Goal: Task Accomplishment & Management: Complete application form

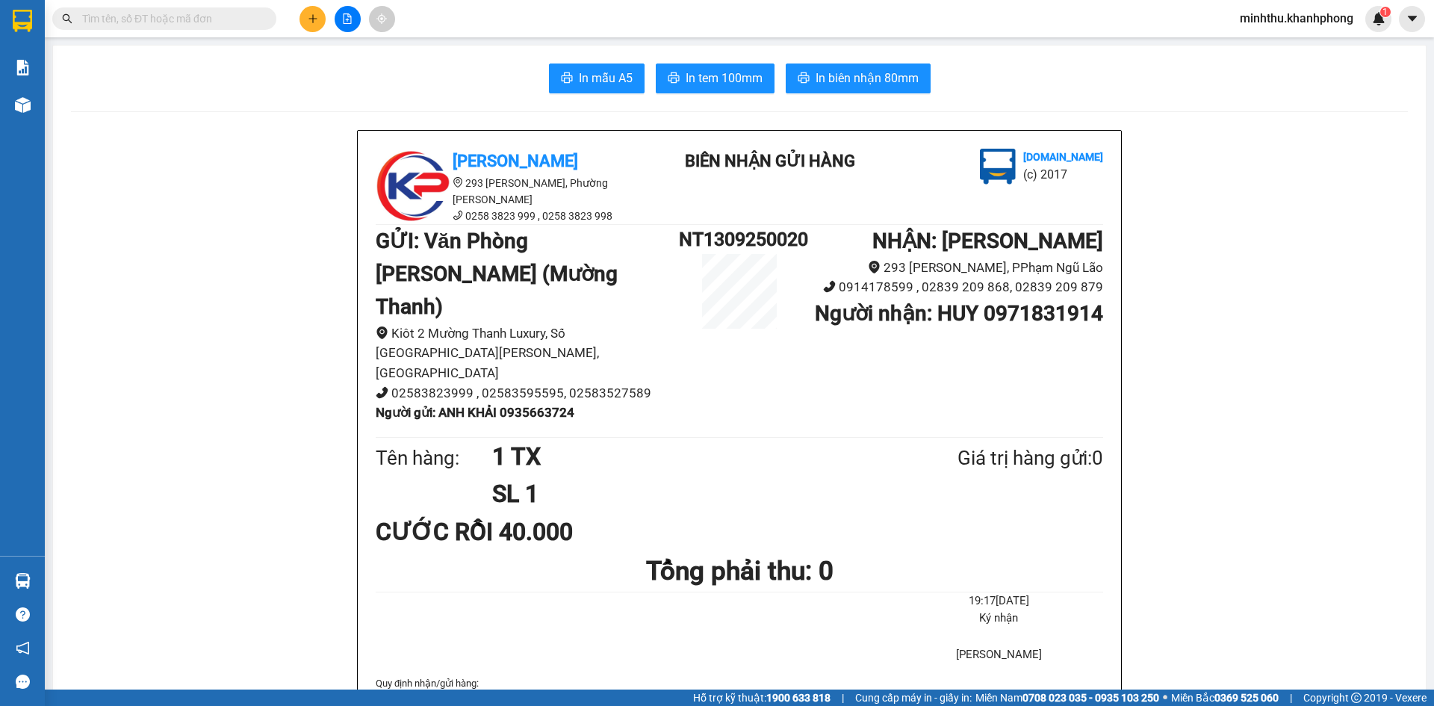
click at [308, 20] on icon "plus" at bounding box center [313, 18] width 10 height 10
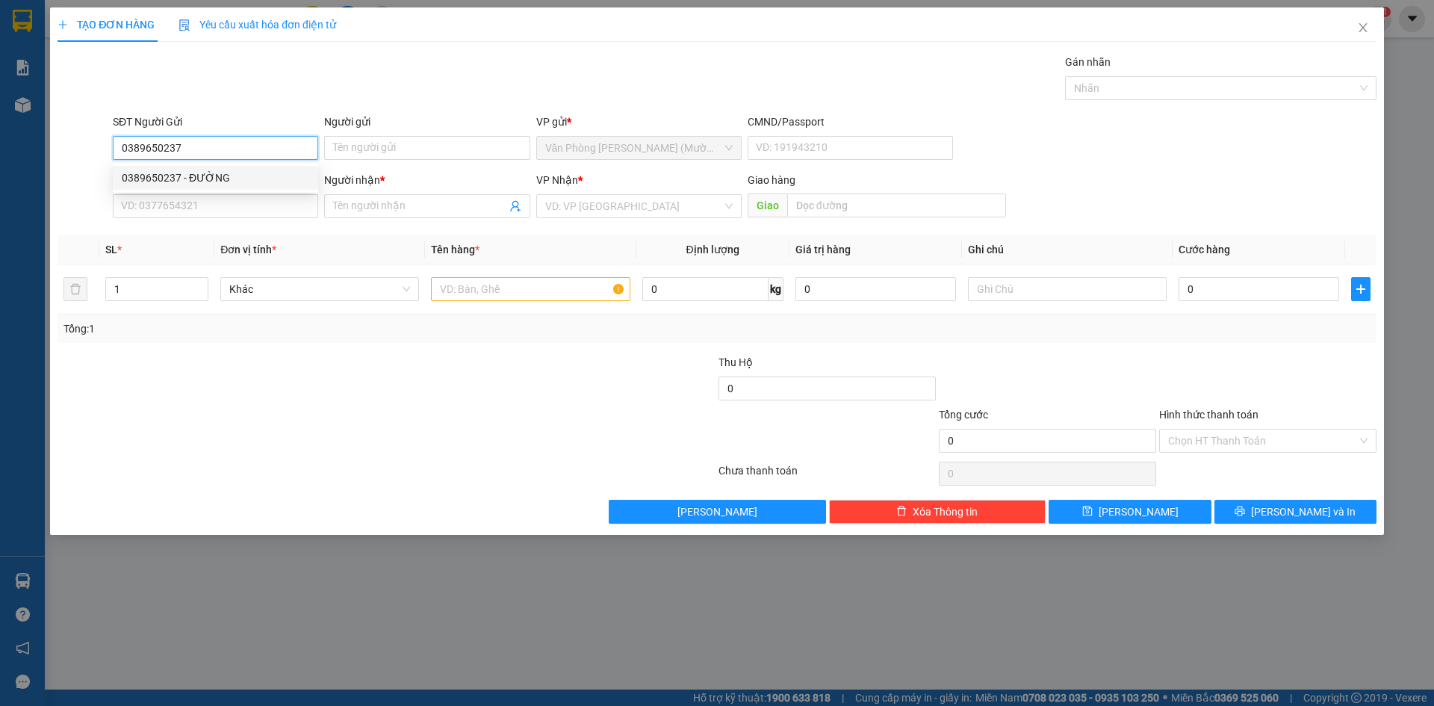
type input "0389650237"
click at [199, 190] on div "0389650237 0389650237 - ĐƯỜNG" at bounding box center [215, 178] width 205 height 30
click at [226, 175] on div "SĐT Người Nhận" at bounding box center [215, 180] width 205 height 16
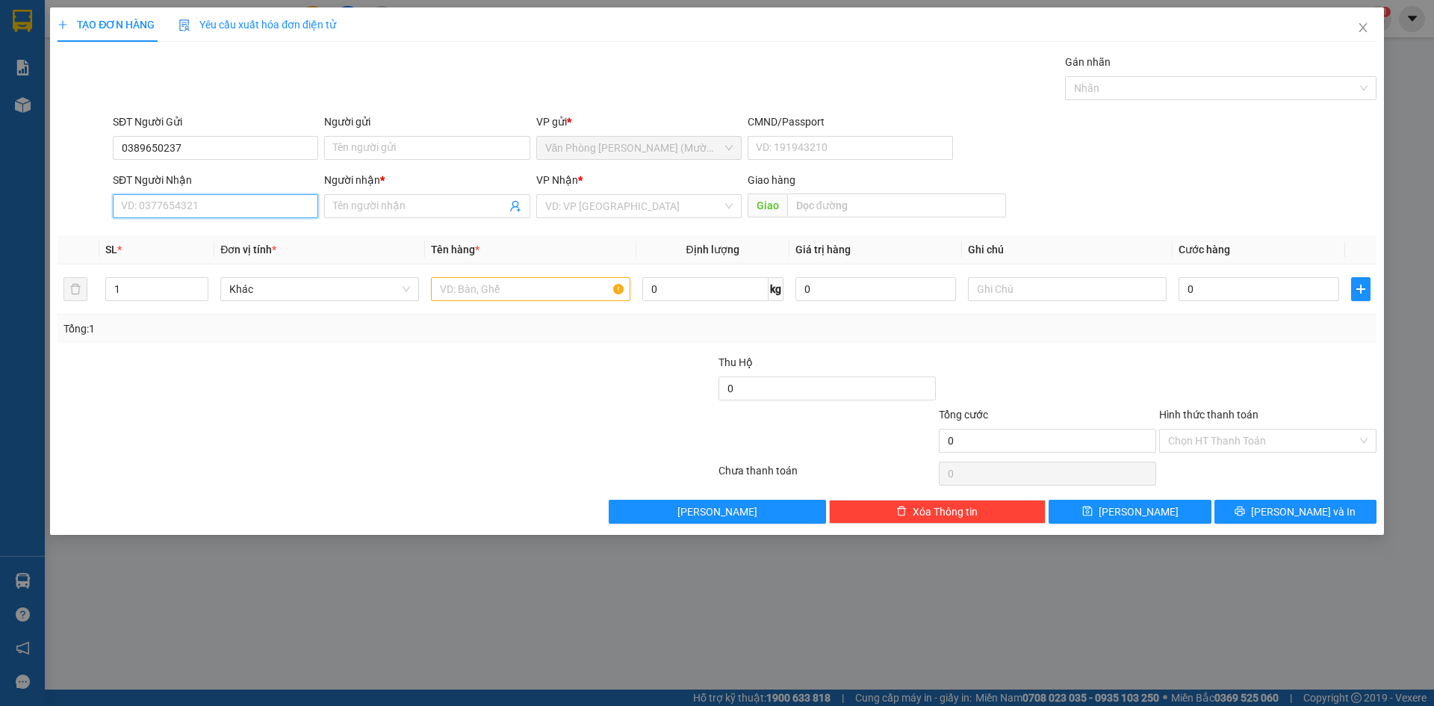
click at [226, 194] on input "SĐT Người Nhận" at bounding box center [215, 206] width 205 height 24
click at [223, 197] on input "SĐT Người Nhận" at bounding box center [215, 206] width 205 height 24
drag, startPoint x: 224, startPoint y: 262, endPoint x: 246, endPoint y: 265, distance: 21.9
click at [224, 262] on div "0911523295 - ANH THƯ" at bounding box center [215, 260] width 187 height 16
type input "0911523295"
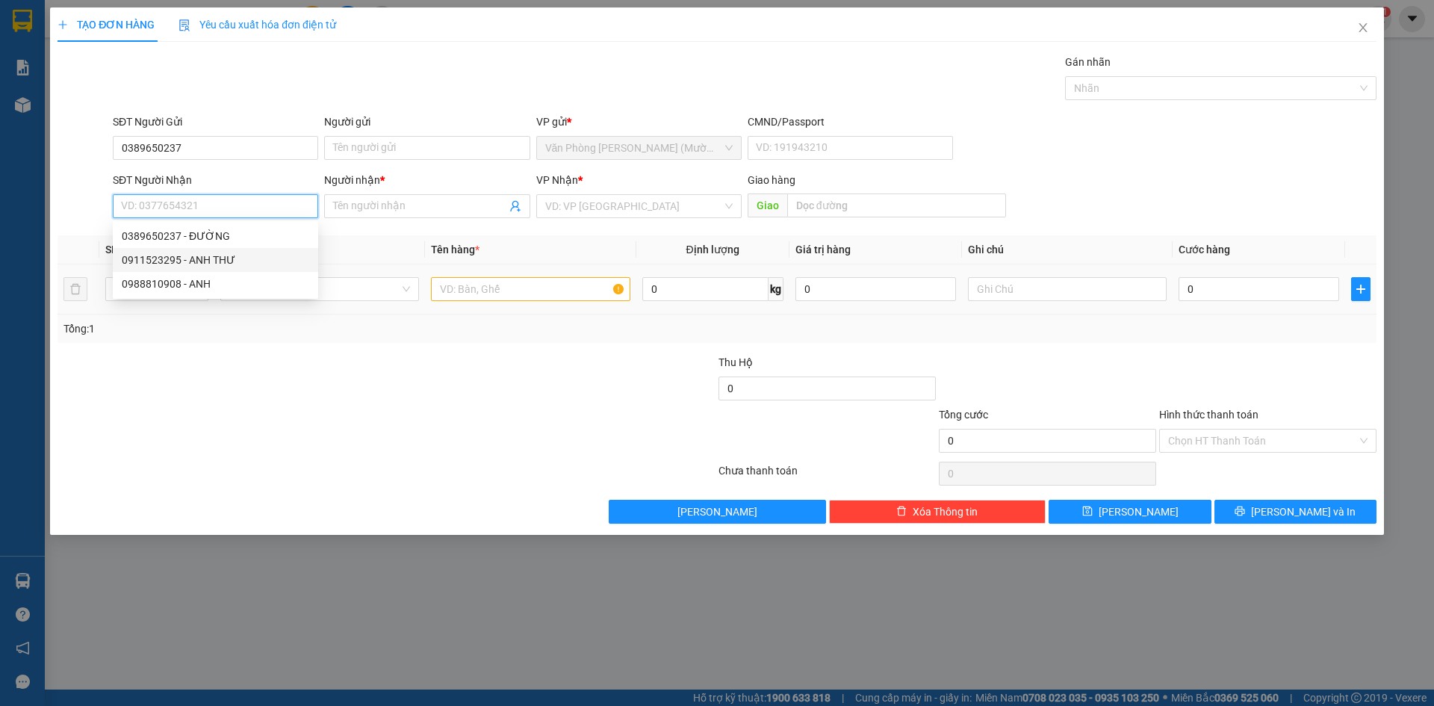
type input "ANH THƯ"
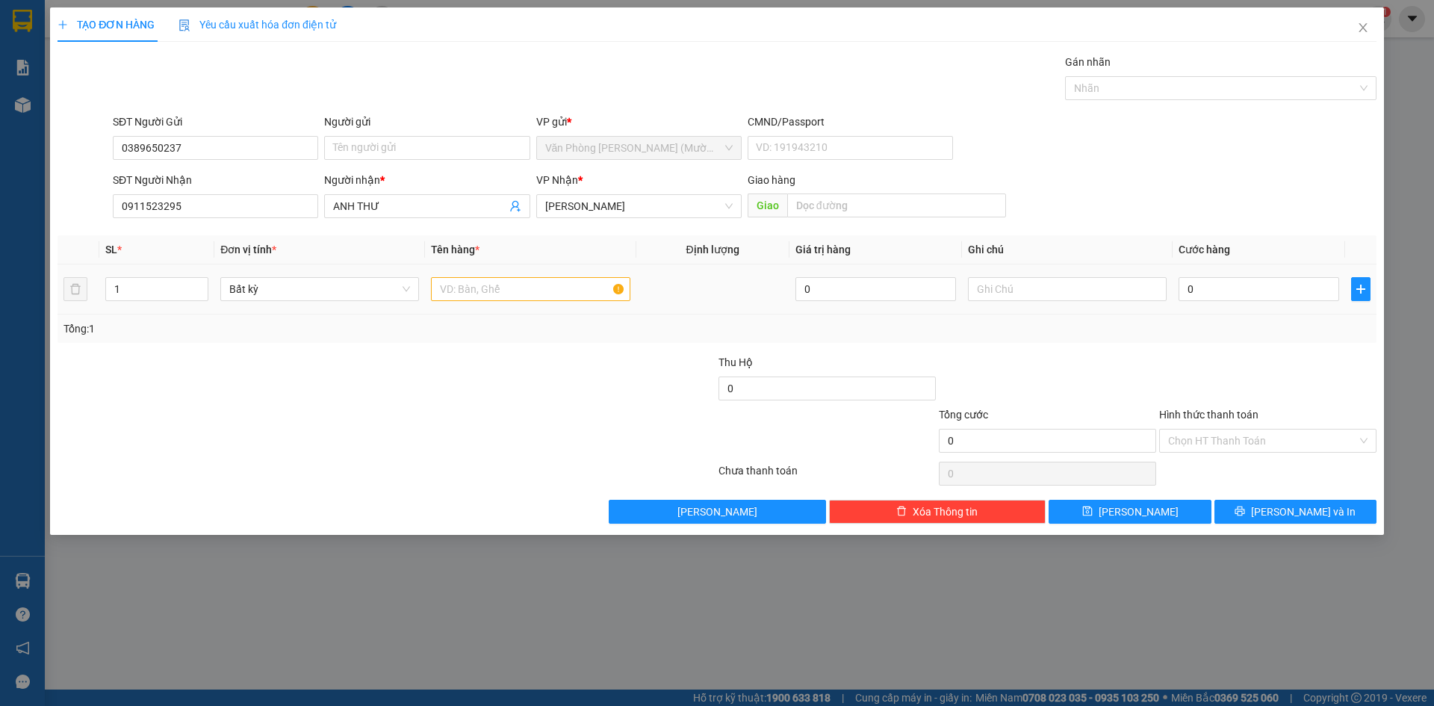
click at [563, 308] on td at bounding box center [530, 289] width 211 height 50
click at [570, 293] on input "text" at bounding box center [530, 289] width 199 height 24
click at [217, 207] on input "0911523295" at bounding box center [215, 206] width 205 height 24
click at [537, 295] on input "text" at bounding box center [530, 289] width 199 height 24
type input "1 TX"
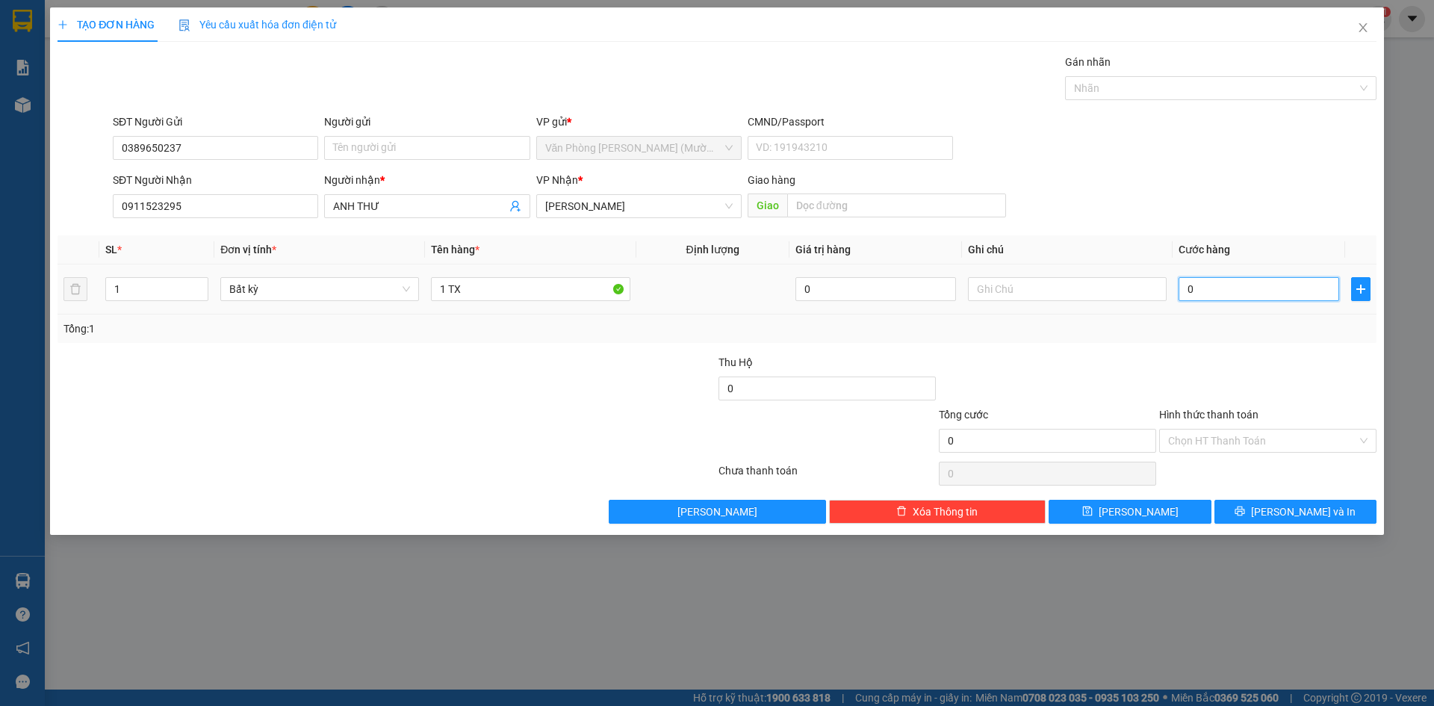
drag, startPoint x: 1190, startPoint y: 290, endPoint x: 1199, endPoint y: 288, distance: 9.2
click at [1191, 290] on input "0" at bounding box center [1258, 289] width 161 height 24
type input "3"
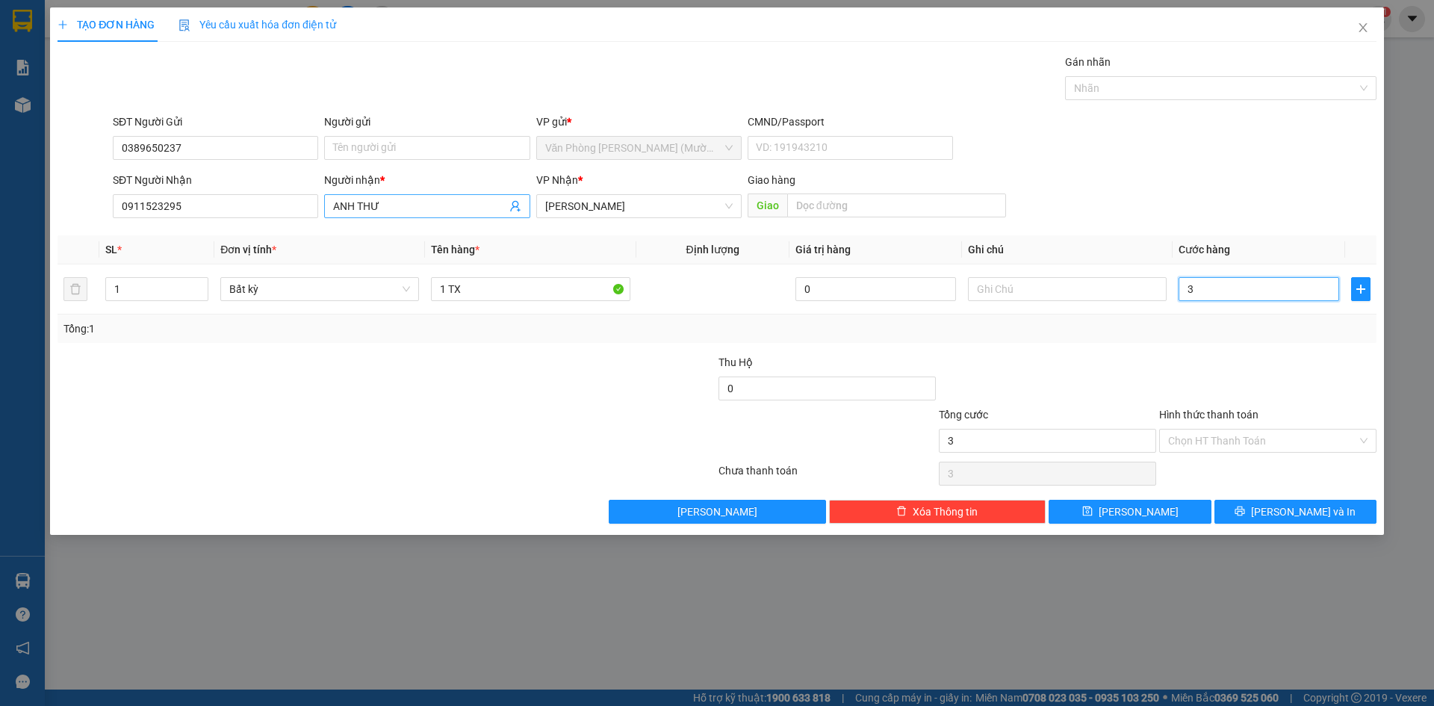
type input "0"
type input "06"
type input "6"
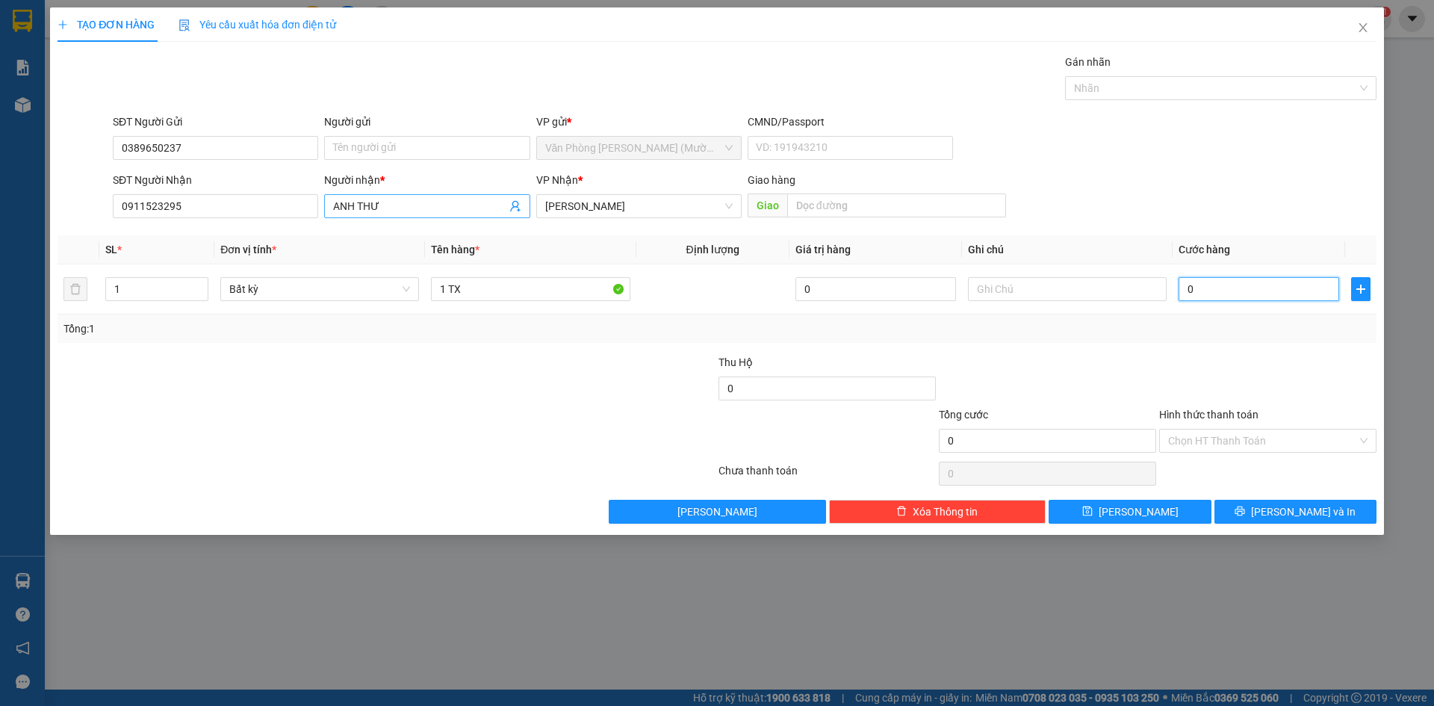
type input "6"
type input "060"
type input "60"
type input "06"
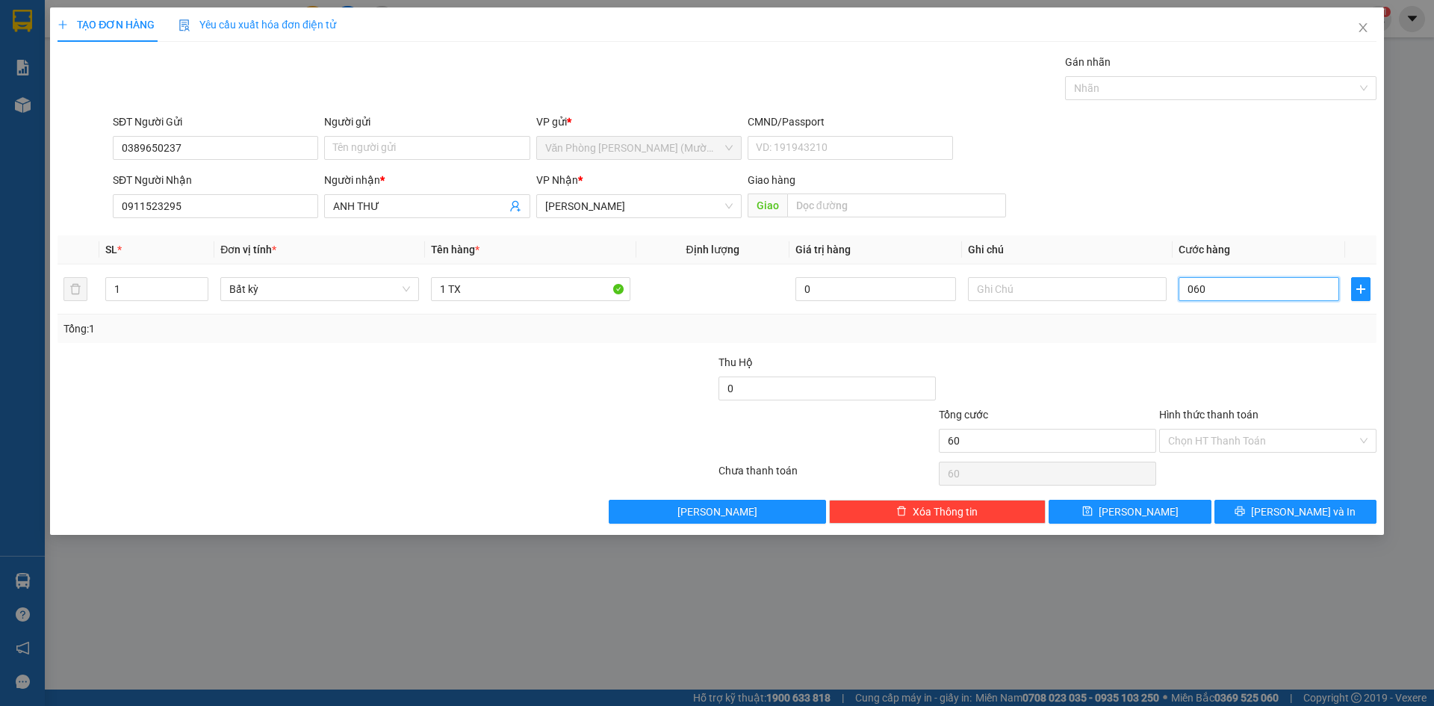
type input "6"
type input "0"
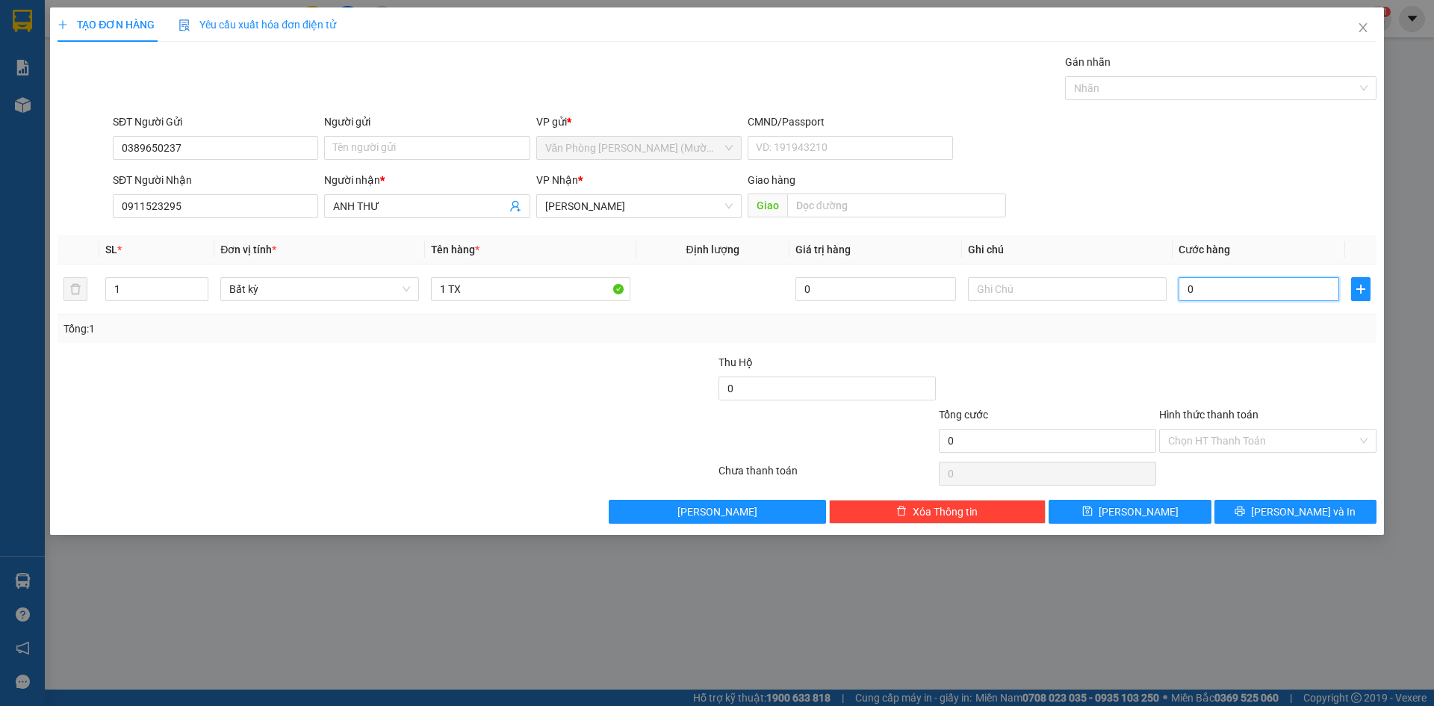
type input "30"
type input "0"
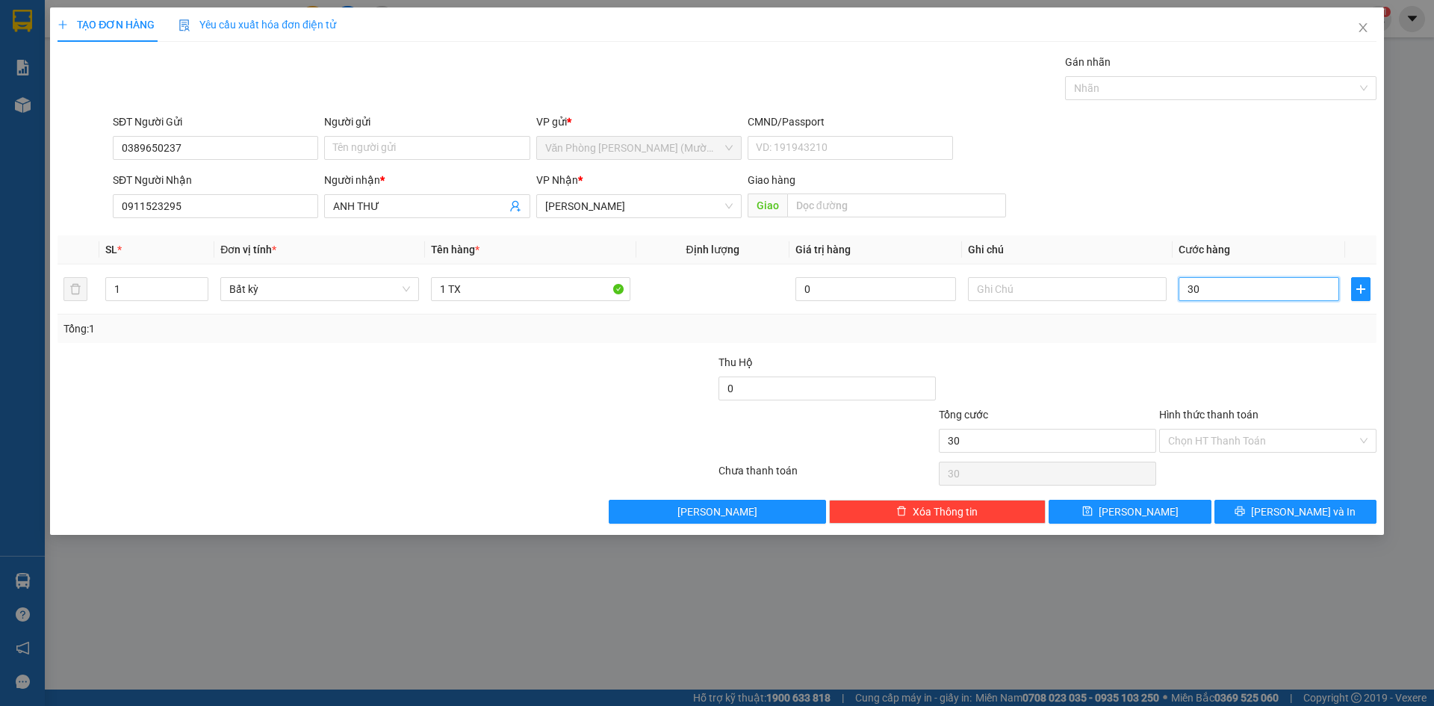
type input "0"
type input "60"
click at [1178, 354] on div at bounding box center [1267, 380] width 220 height 52
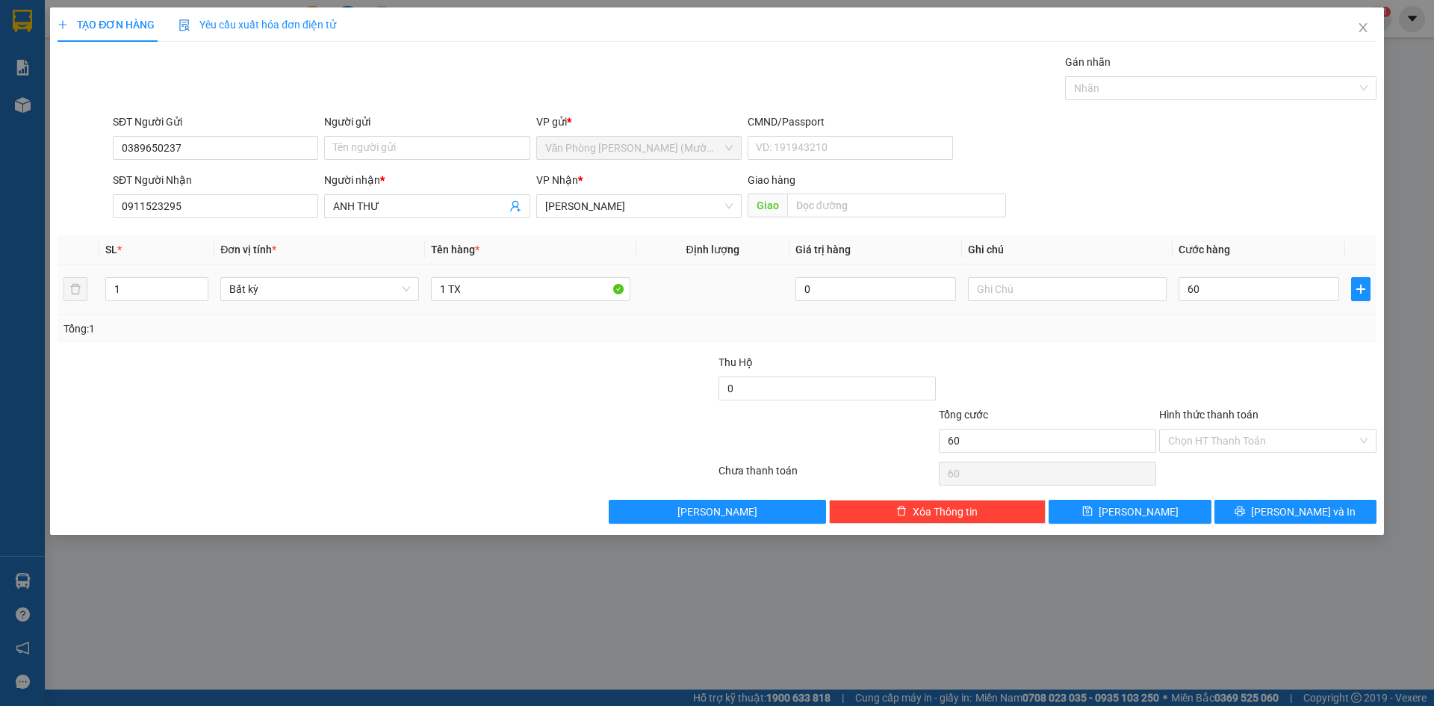
type input "60.000"
drag, startPoint x: 1236, startPoint y: 437, endPoint x: 1235, endPoint y: 461, distance: 24.7
click at [1236, 438] on input "Hình thức thanh toán" at bounding box center [1262, 440] width 189 height 22
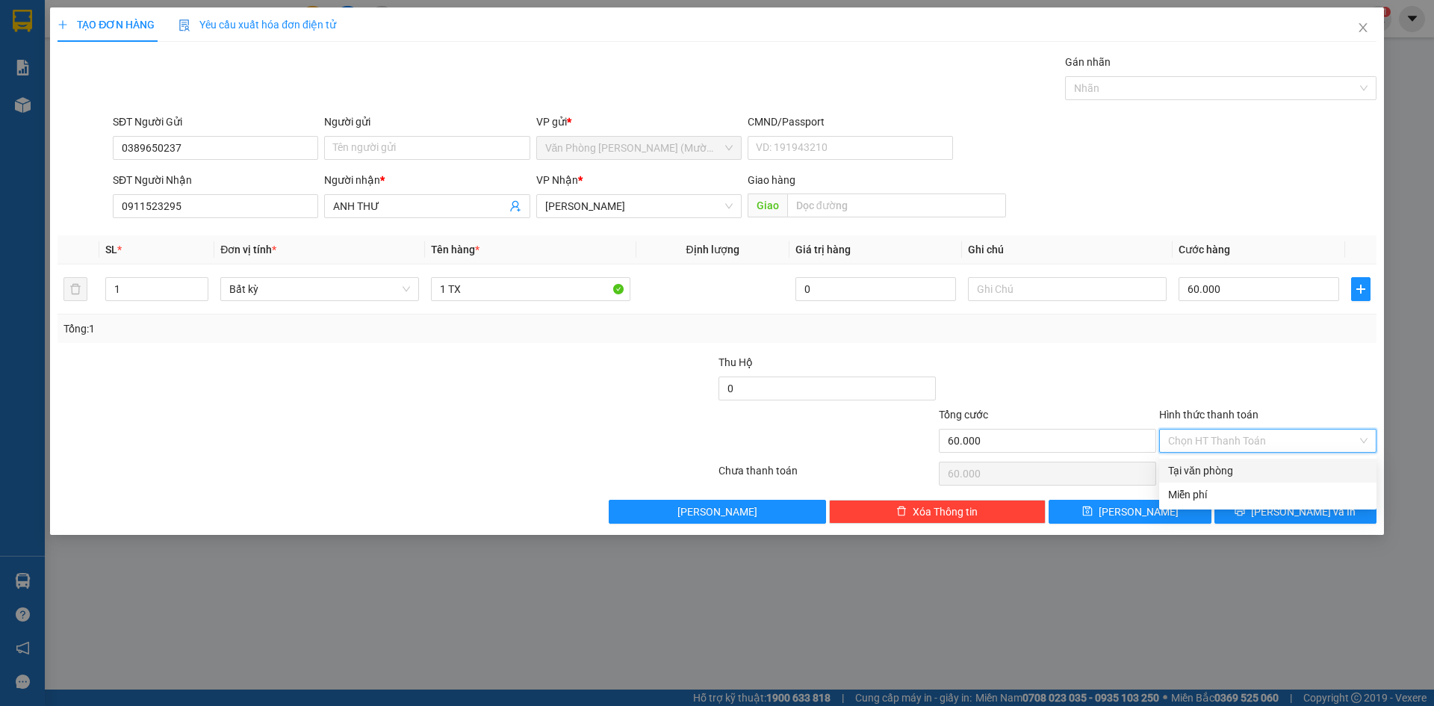
click at [1231, 467] on div "Tại văn phòng" at bounding box center [1267, 470] width 199 height 16
type input "0"
click at [1282, 508] on span "[PERSON_NAME] và In" at bounding box center [1303, 511] width 105 height 16
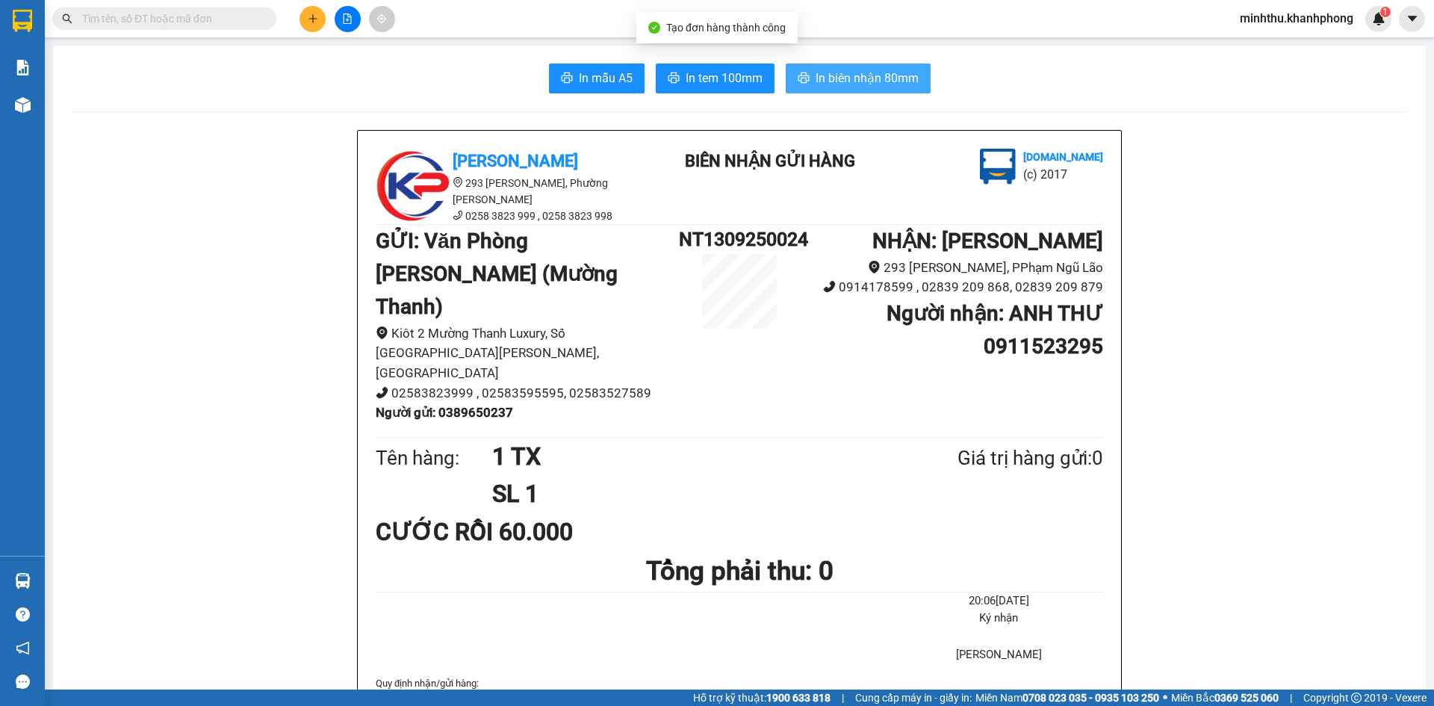
click at [894, 77] on span "In biên nhận 80mm" at bounding box center [866, 78] width 103 height 19
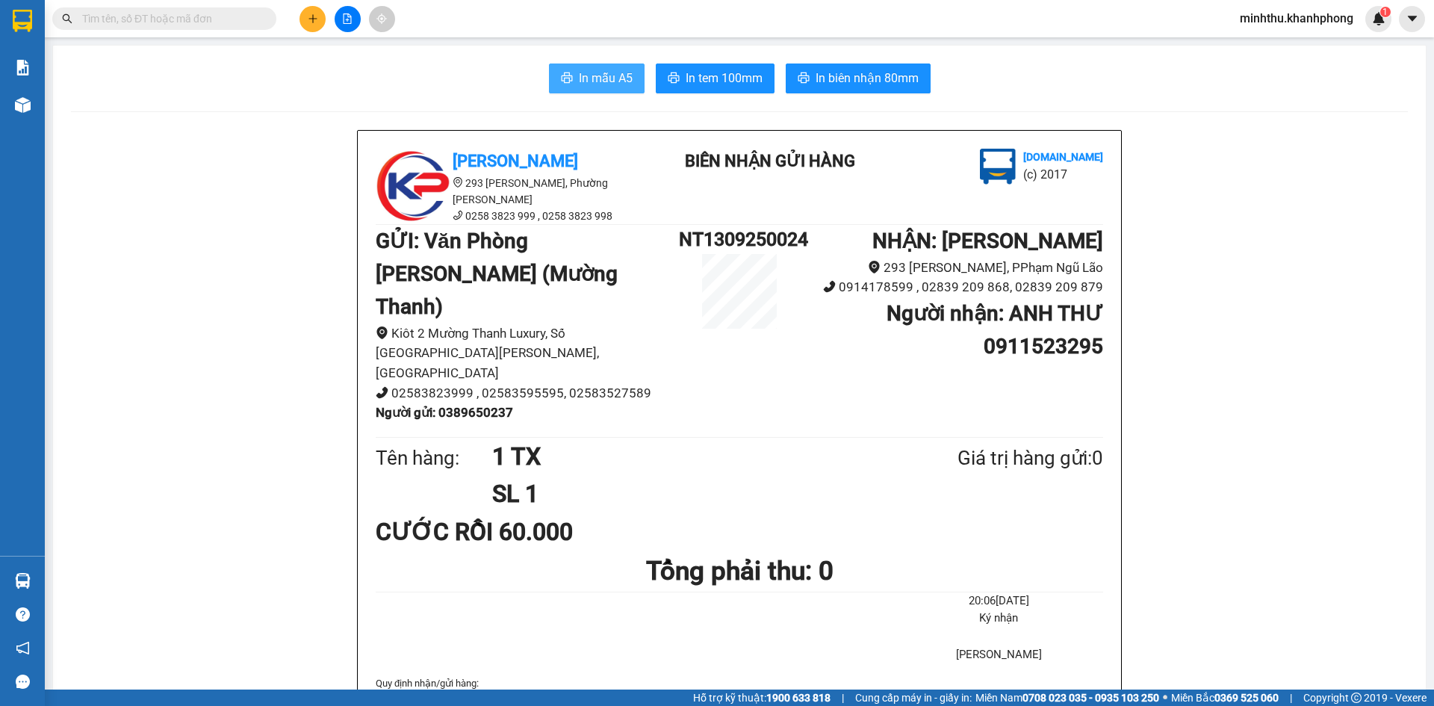
click at [579, 75] on span "In mẫu A5" at bounding box center [606, 78] width 54 height 19
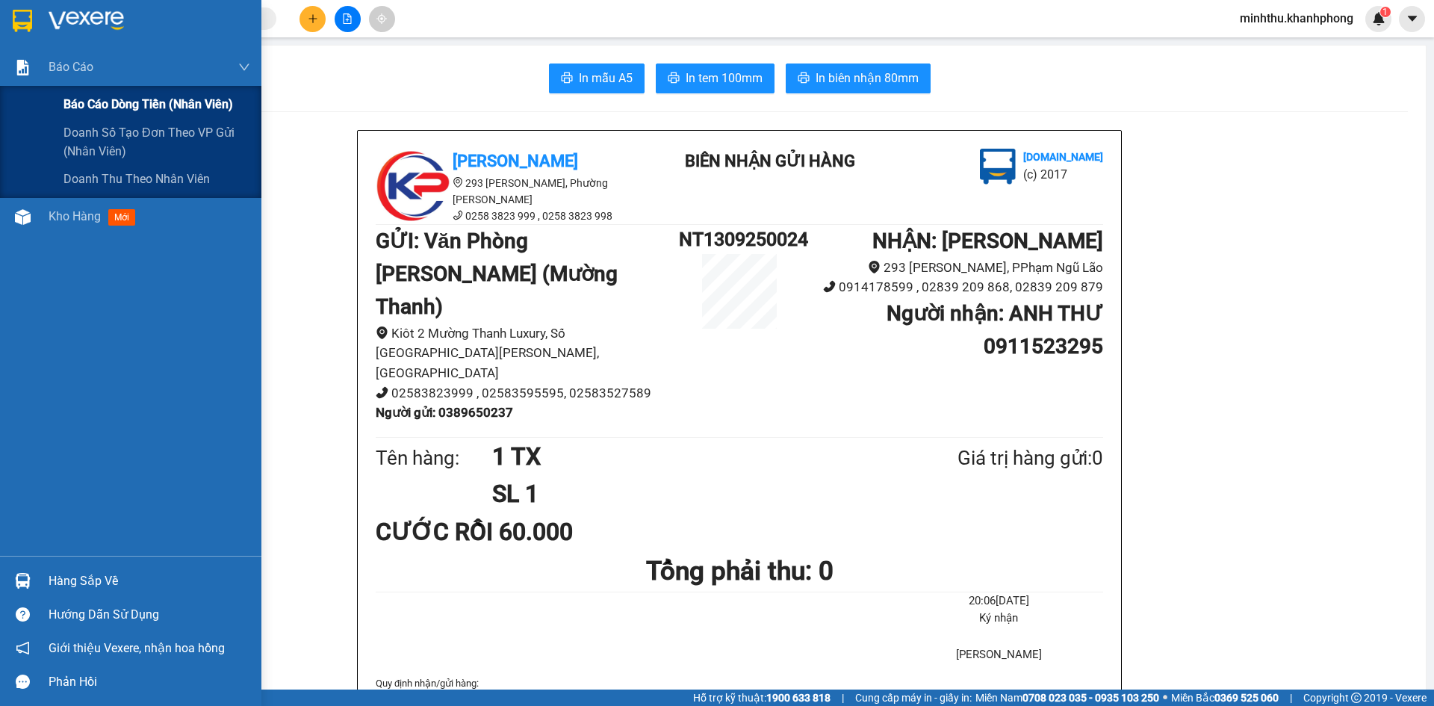
drag, startPoint x: 94, startPoint y: 113, endPoint x: 146, endPoint y: 93, distance: 55.1
click at [95, 113] on span "Báo cáo dòng tiền (nhân viên)" at bounding box center [148, 104] width 170 height 19
